Goal: Transaction & Acquisition: Book appointment/travel/reservation

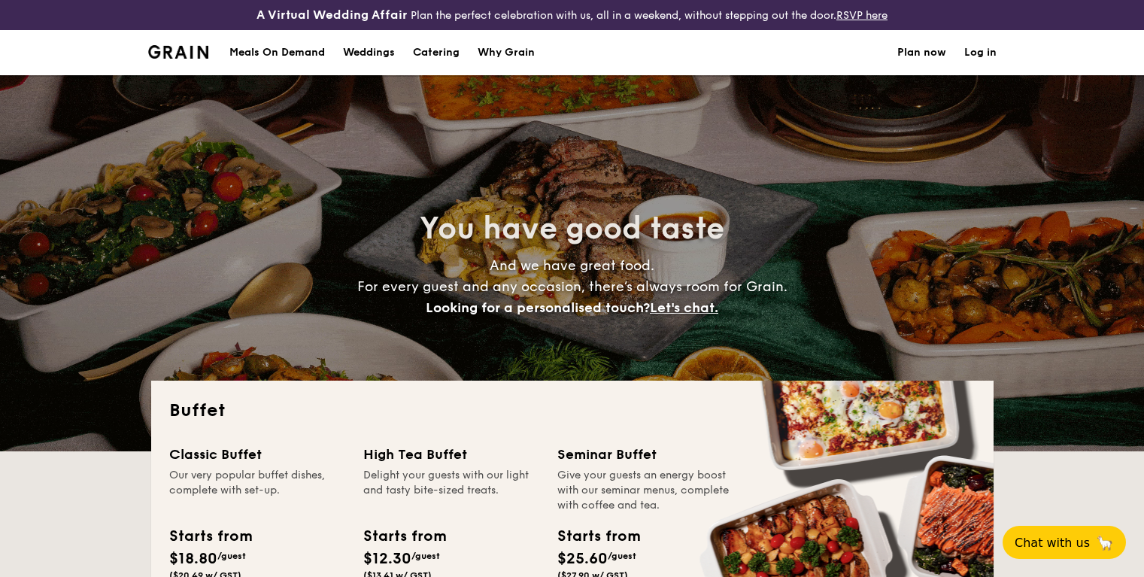
select select
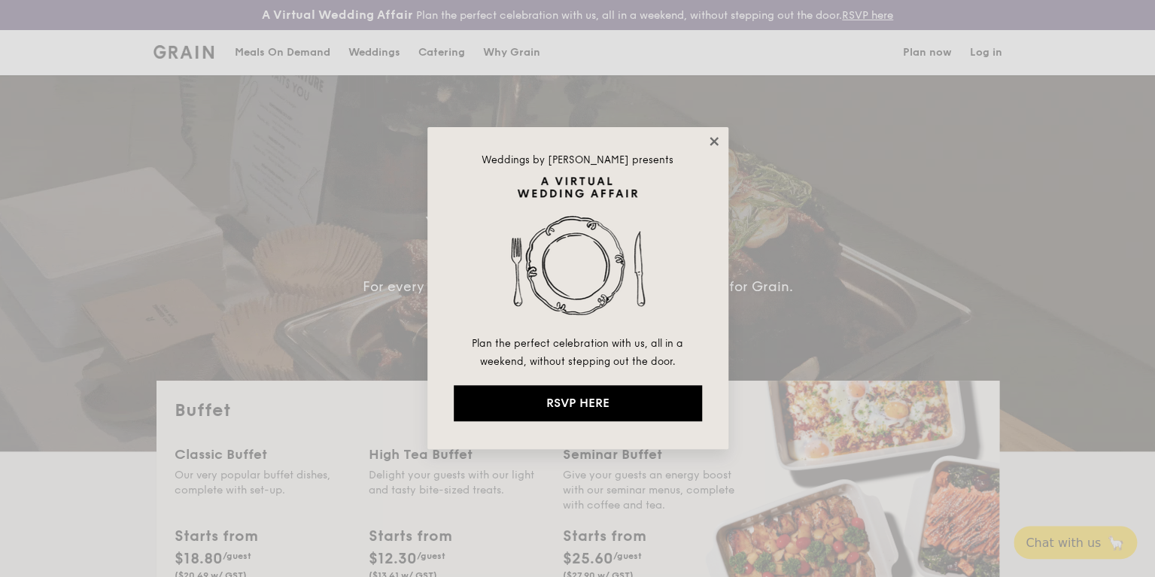
click at [709, 144] on icon at bounding box center [714, 142] width 14 height 14
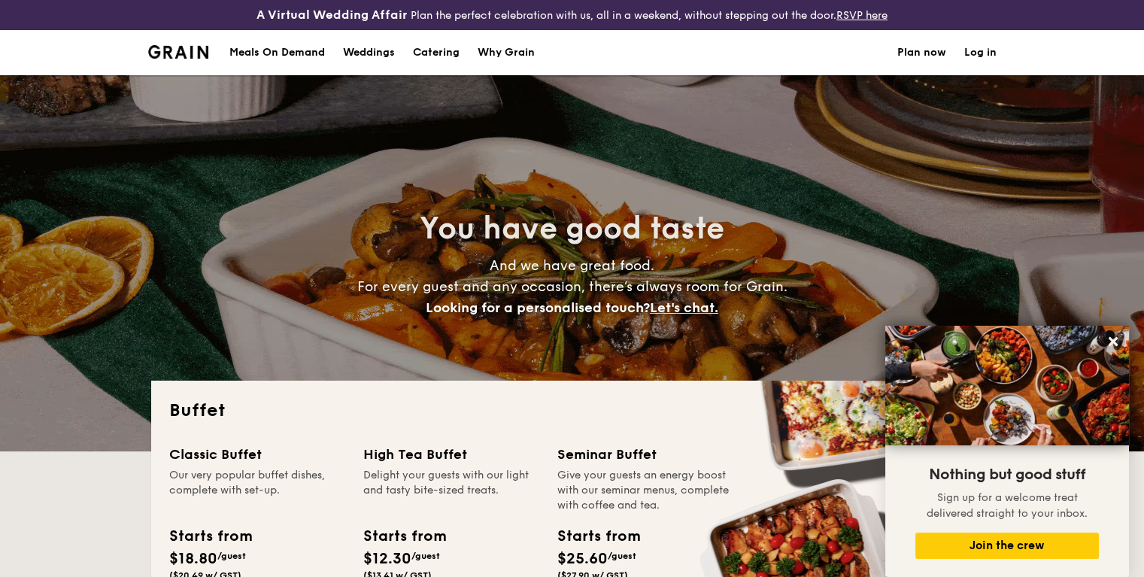
click at [304, 47] on div "Meals On Demand" at bounding box center [277, 52] width 96 height 45
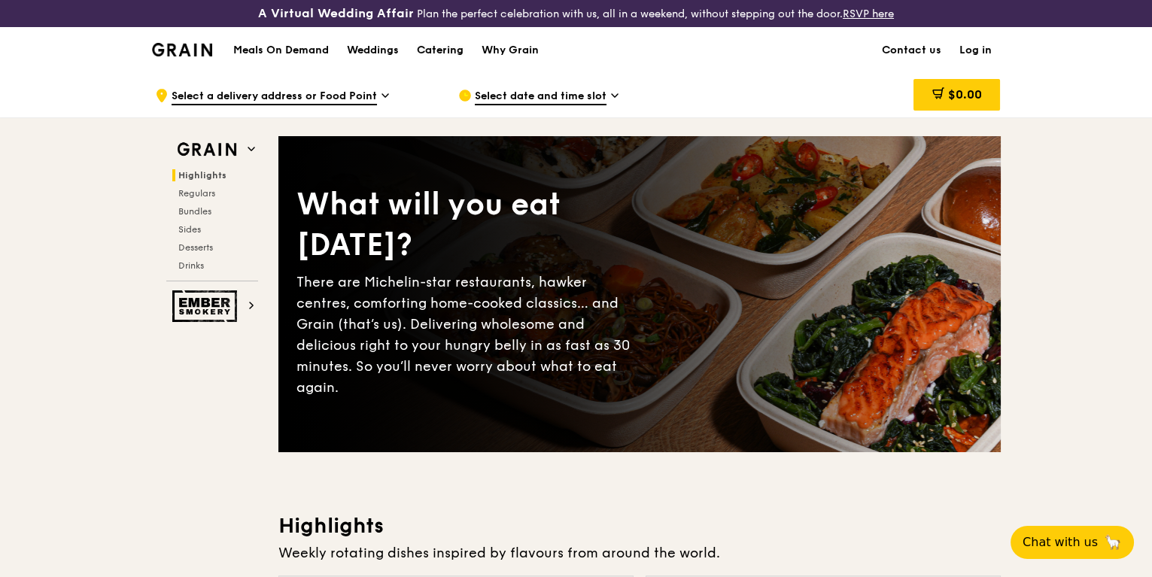
click at [463, 51] on div "Catering" at bounding box center [440, 50] width 47 height 45
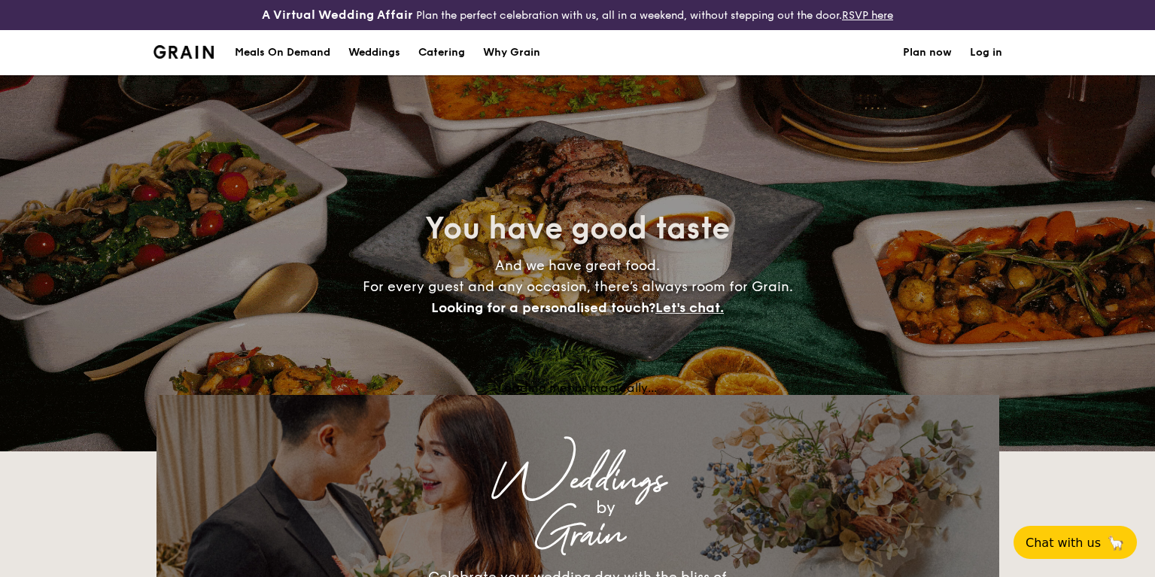
select select
